Goal: Task Accomplishment & Management: Use online tool/utility

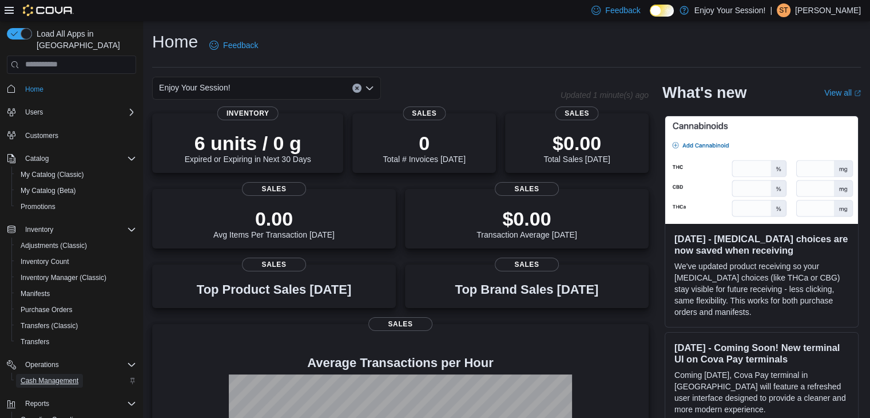
click at [69, 376] on span "Cash Management" at bounding box center [50, 380] width 58 height 9
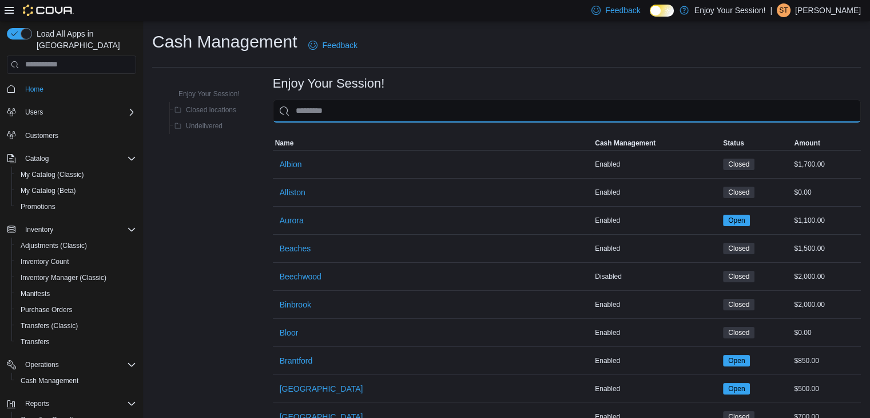
click at [426, 109] on input "This is a search bar. As you type, the results lower in the page will automatic…" at bounding box center [567, 111] width 588 height 23
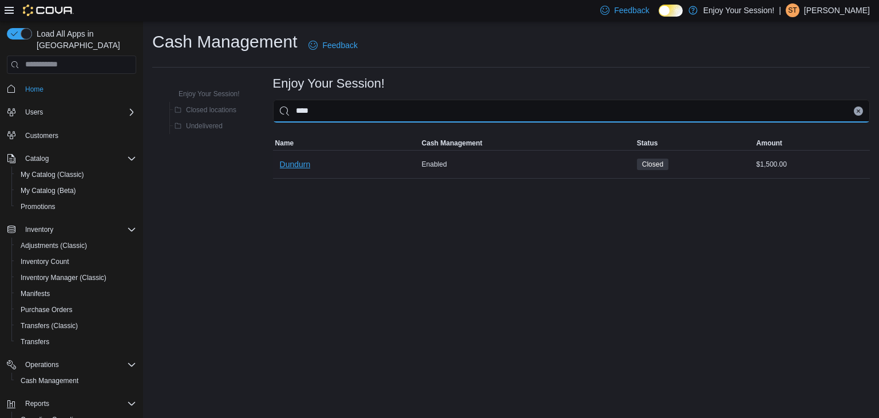
type input "****"
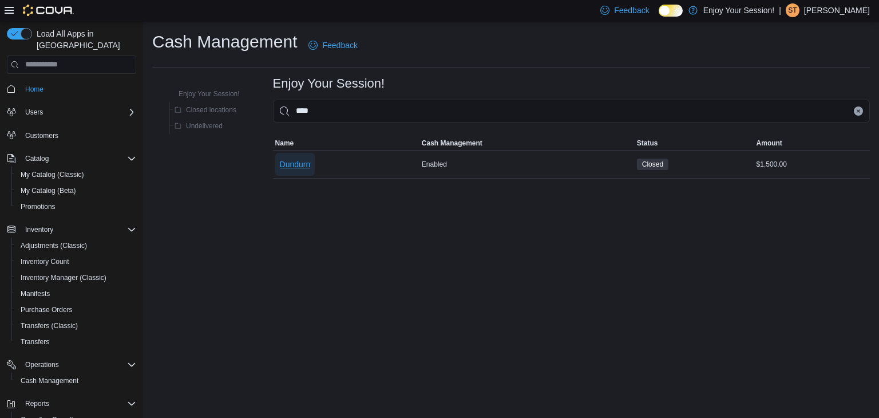
click at [304, 165] on span "Dundurn" at bounding box center [295, 164] width 31 height 11
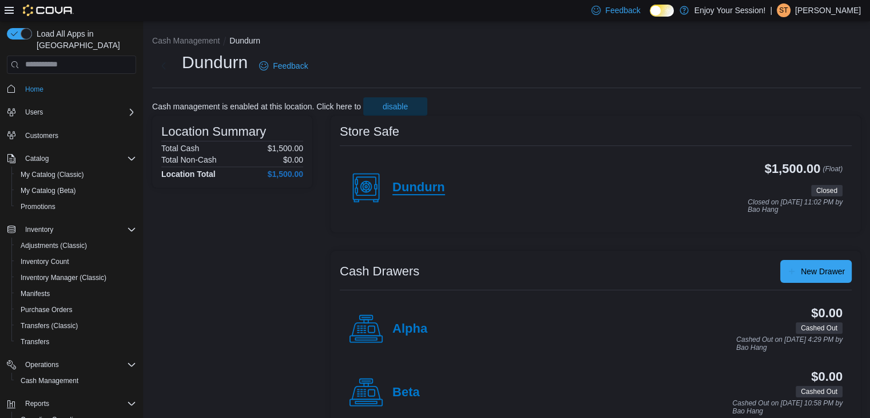
click at [422, 191] on h4 "Dundurn" at bounding box center [419, 187] width 53 height 15
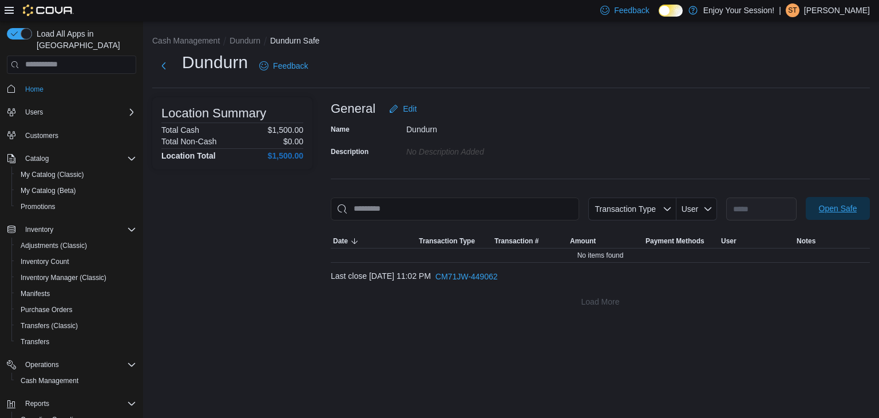
click at [816, 207] on span "Open Safe" at bounding box center [838, 208] width 50 height 23
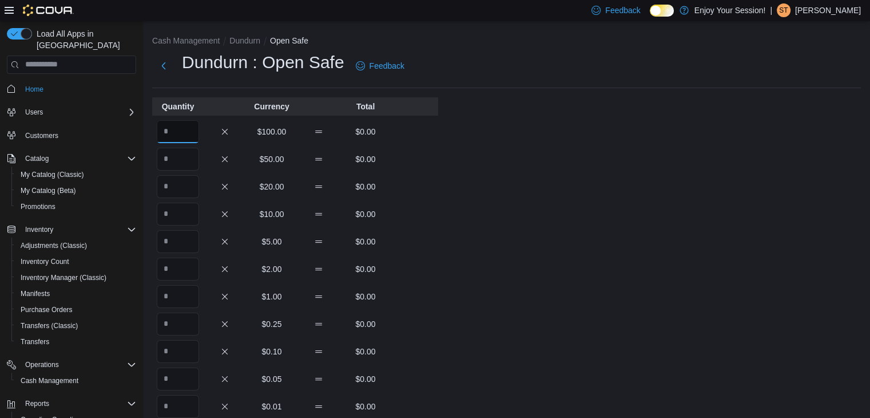
click at [180, 132] on input "Quantity" at bounding box center [178, 131] width 42 height 23
type input "**"
click at [744, 201] on div "Cash Management Dundurn Open Safe Dundurn : Open Safe Feedback Quantity Currenc…" at bounding box center [506, 319] width 727 height 597
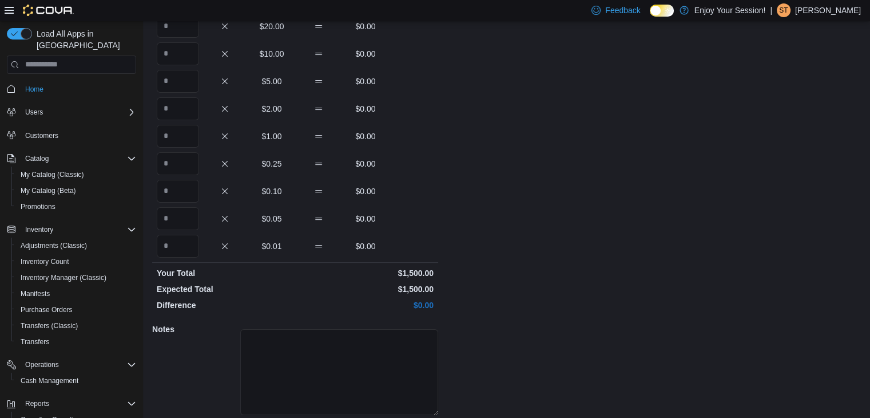
scroll to position [200, 0]
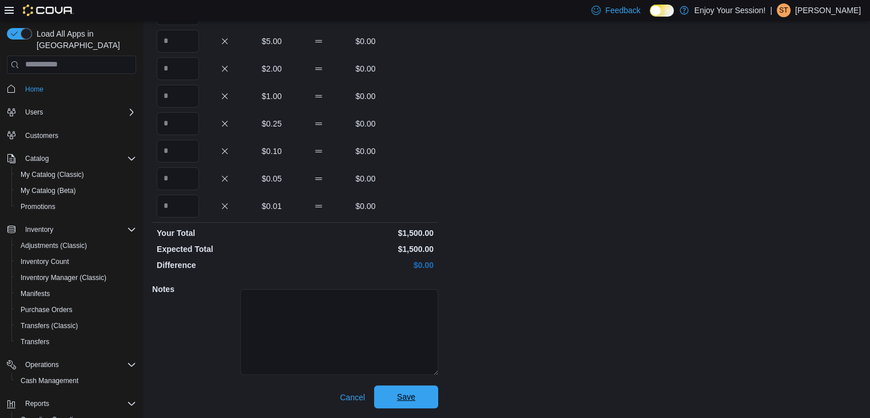
click at [408, 386] on span "Save" at bounding box center [406, 396] width 50 height 23
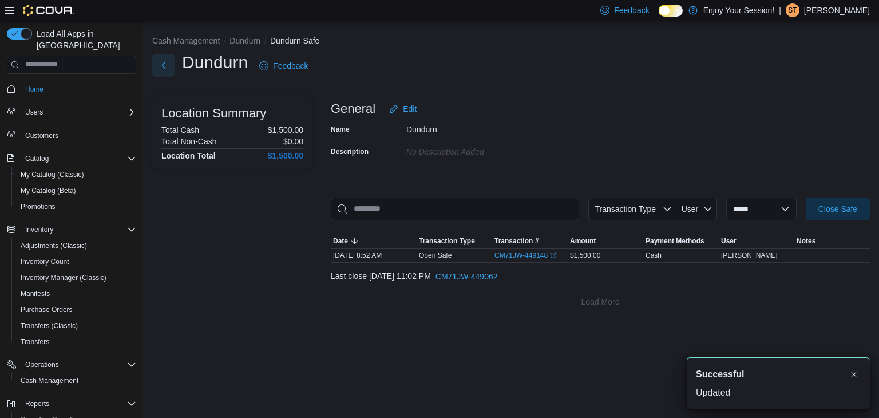
click at [161, 69] on button "Next" at bounding box center [163, 65] width 23 height 23
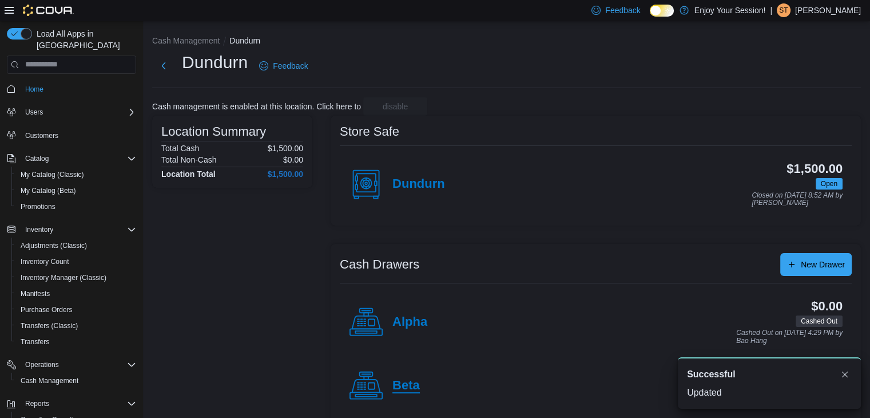
click at [403, 383] on h4 "Beta" at bounding box center [406, 385] width 27 height 15
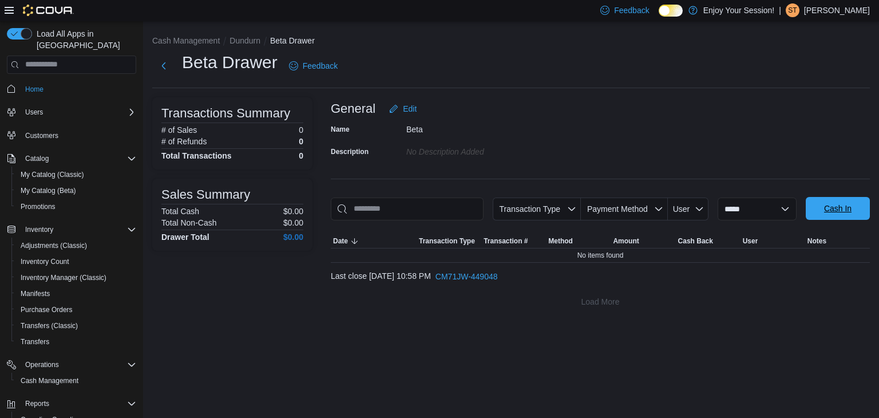
click at [847, 207] on span "Cash In" at bounding box center [837, 208] width 27 height 11
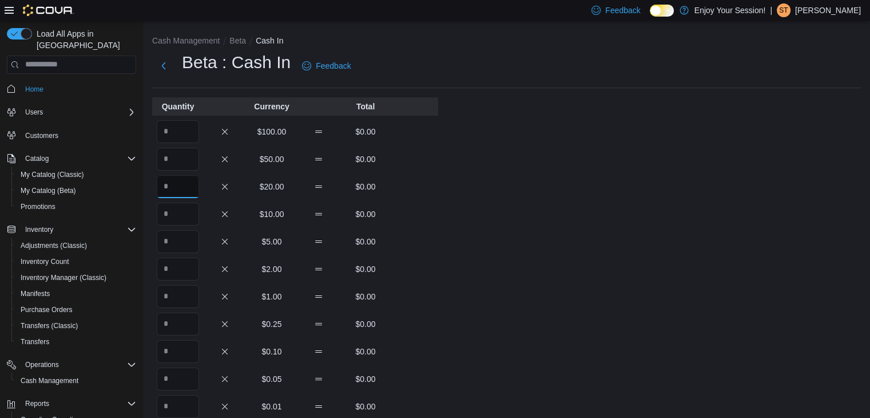
click at [185, 191] on input "Quantity" at bounding box center [178, 186] width 42 height 23
type input "*"
click at [187, 216] on input "Quantity" at bounding box center [178, 214] width 42 height 23
type input "*"
click at [188, 236] on input "Quantity" at bounding box center [178, 241] width 42 height 23
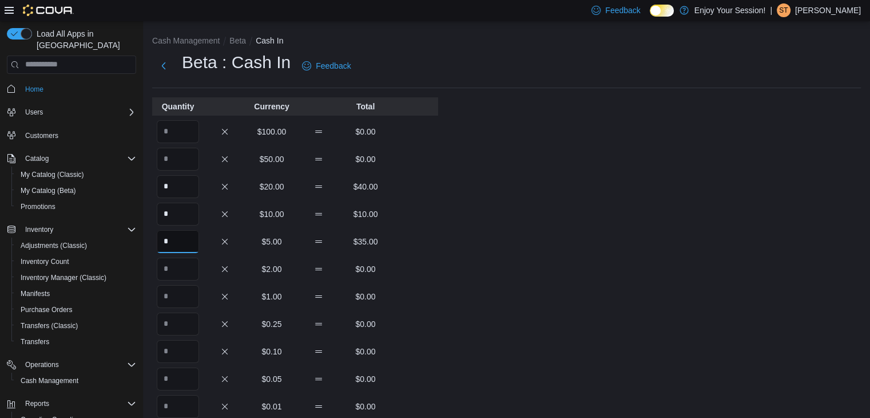
type input "*"
click at [185, 270] on input "Quantity" at bounding box center [178, 268] width 42 height 23
type input "**"
click at [179, 298] on input "Quantity" at bounding box center [178, 296] width 42 height 23
type input "*"
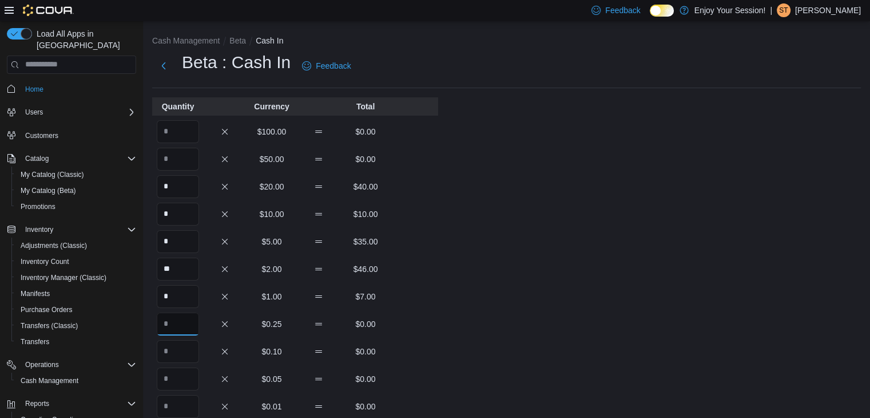
click at [175, 328] on input "Quantity" at bounding box center [178, 323] width 42 height 23
type input "**"
click at [179, 354] on input "Quantity" at bounding box center [178, 351] width 42 height 23
type input "**"
click at [182, 378] on input "Quantity" at bounding box center [178, 378] width 42 height 23
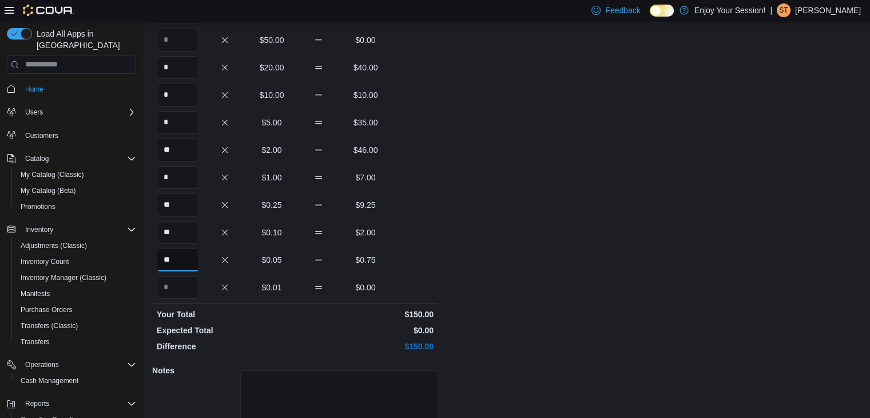
scroll to position [200, 0]
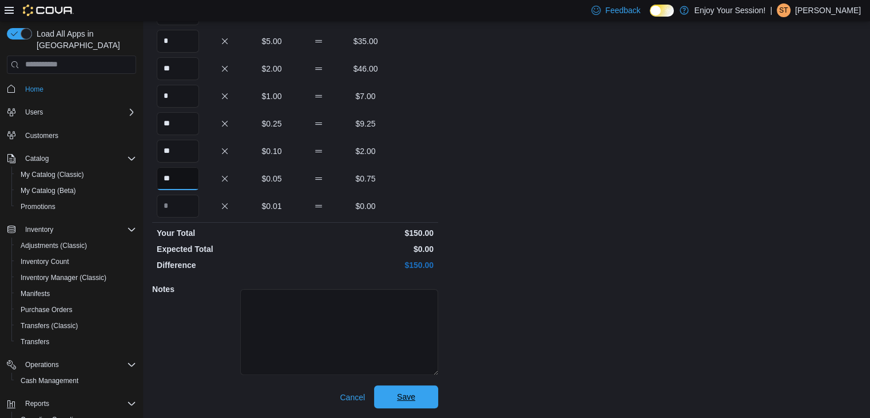
type input "**"
click at [405, 392] on span "Save" at bounding box center [406, 396] width 18 height 11
